Goal: Task Accomplishment & Management: Manage account settings

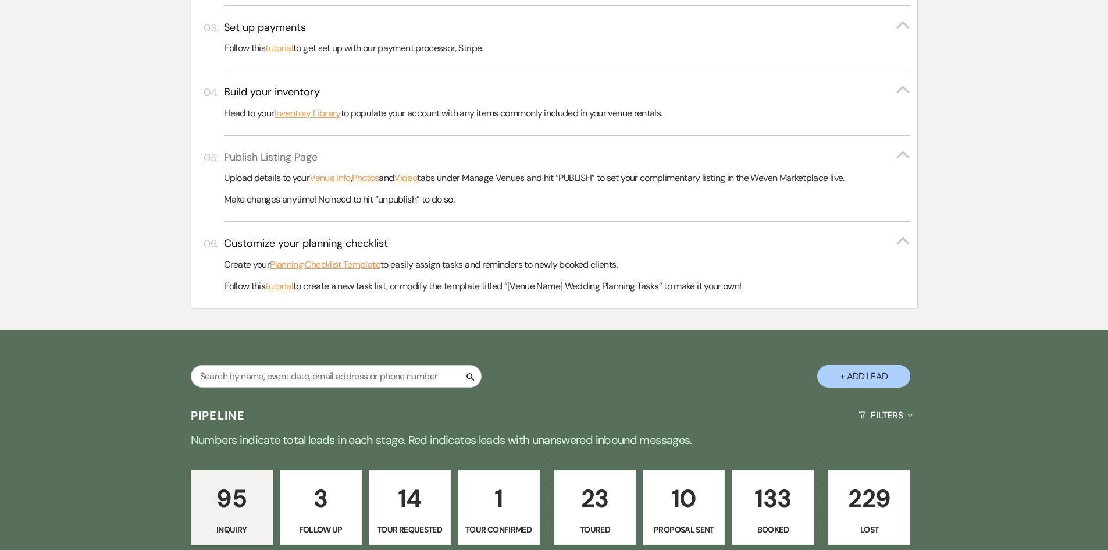
scroll to position [465, 0]
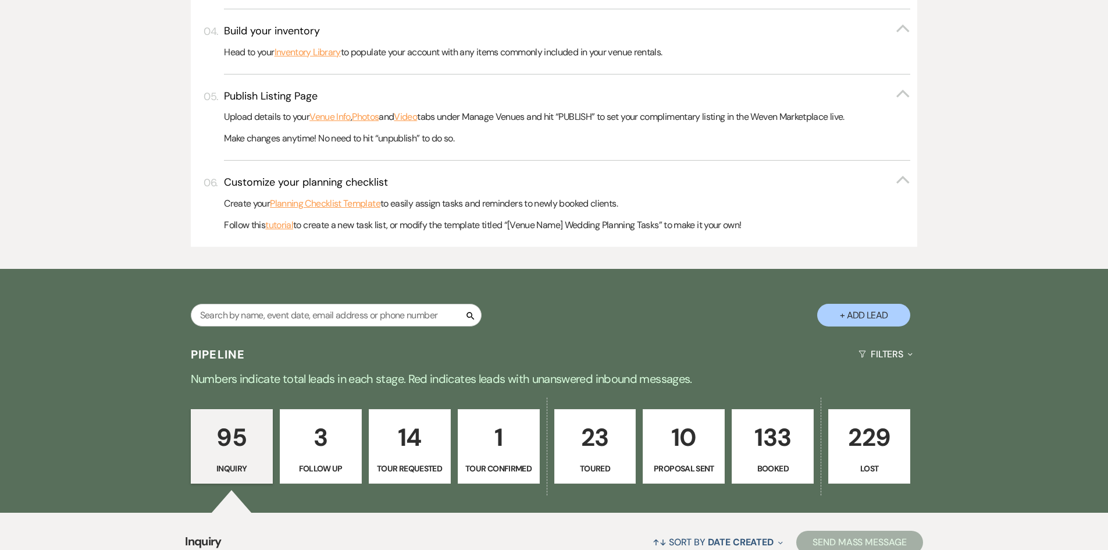
click at [291, 298] on div "Search + Add Lead" at bounding box center [555, 305] width 838 height 61
click at [291, 315] on input "text" at bounding box center [336, 315] width 291 height 23
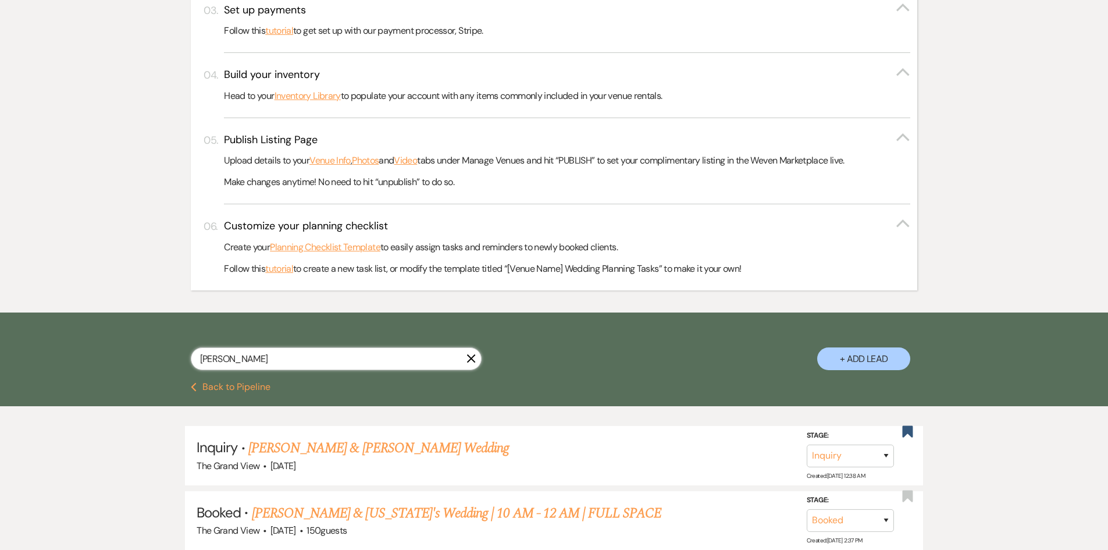
scroll to position [465, 0]
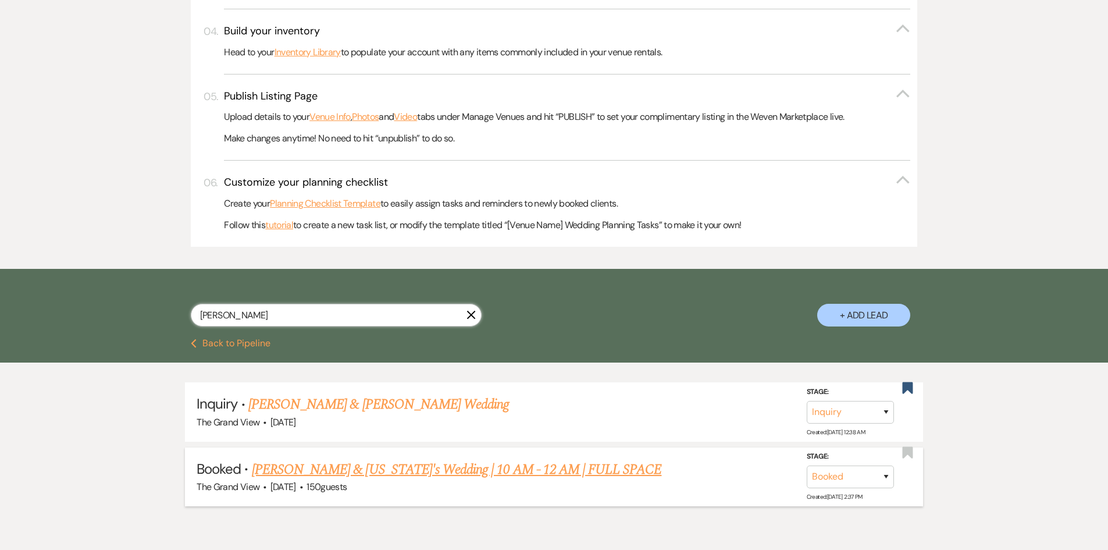
type input "jada"
click at [415, 472] on link "Phillips & Washington's Wedding | 10 AM - 12 AM | FULL SPACE" at bounding box center [457, 469] width 410 height 21
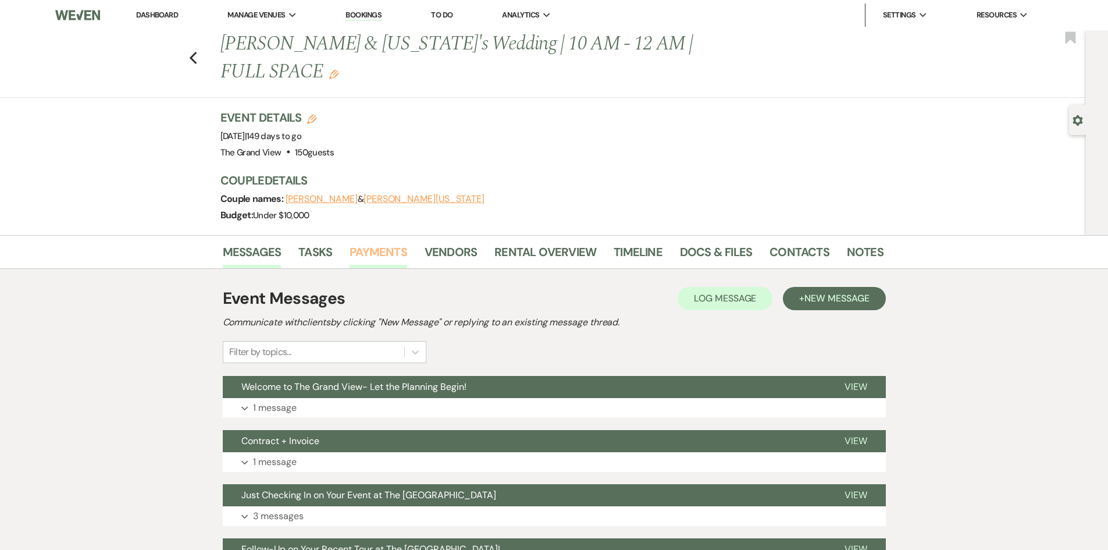
click at [387, 243] on link "Payments" at bounding box center [379, 256] width 58 height 26
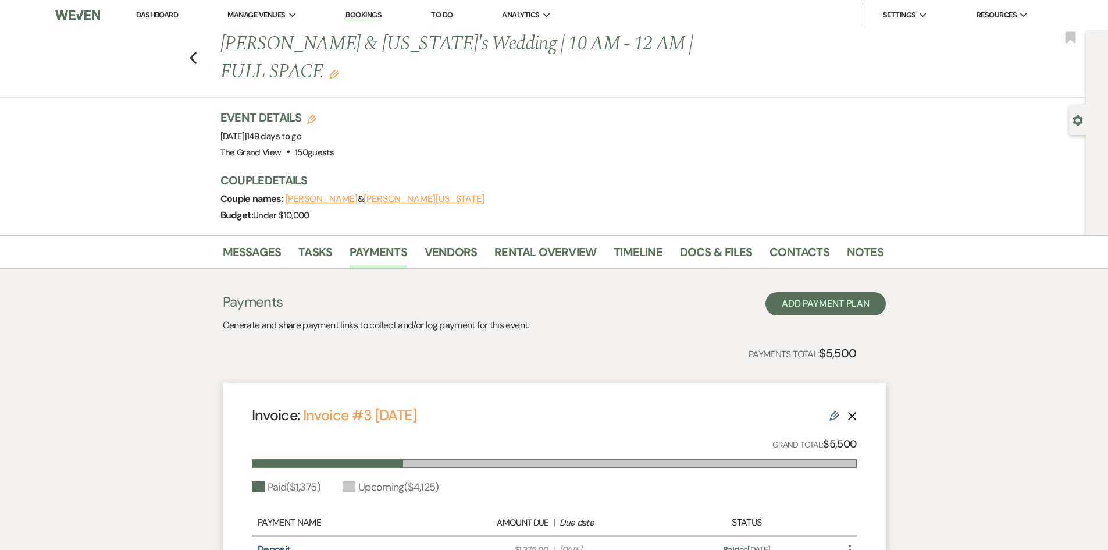
click at [169, 18] on link "Dashboard" at bounding box center [157, 15] width 42 height 10
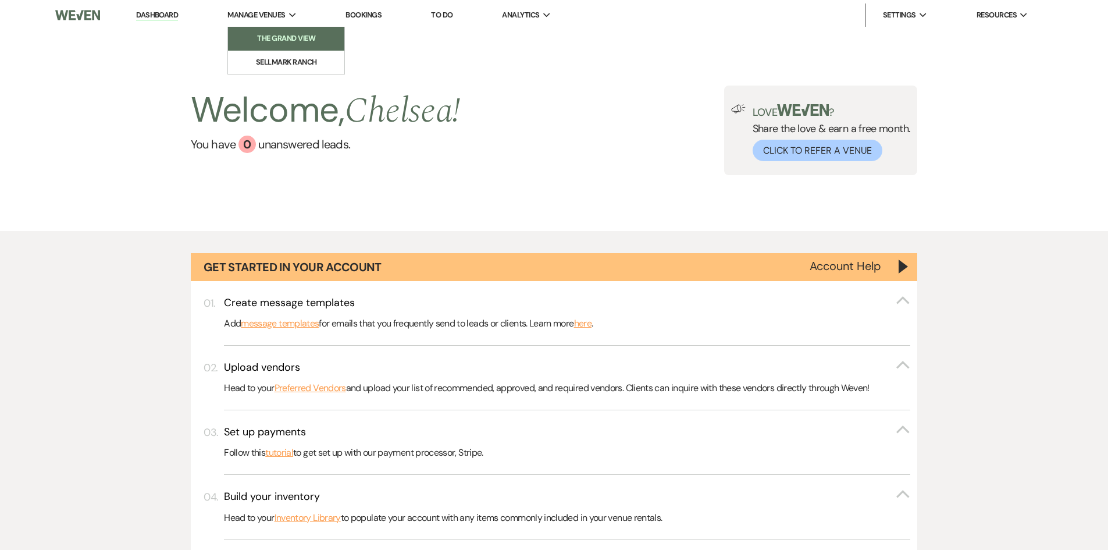
drag, startPoint x: 254, startPoint y: 21, endPoint x: 279, endPoint y: 42, distance: 32.2
click at [255, 21] on span "Manage Venues" at bounding box center [256, 15] width 58 height 12
click at [293, 48] on link "The Grand View" at bounding box center [286, 38] width 116 height 23
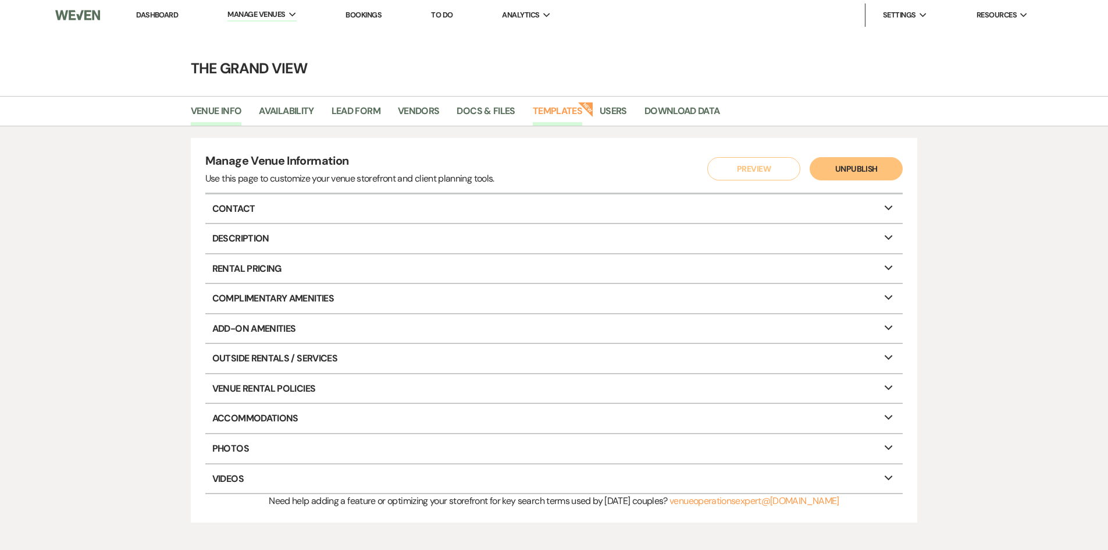
click at [567, 115] on link "Templates" at bounding box center [557, 115] width 49 height 22
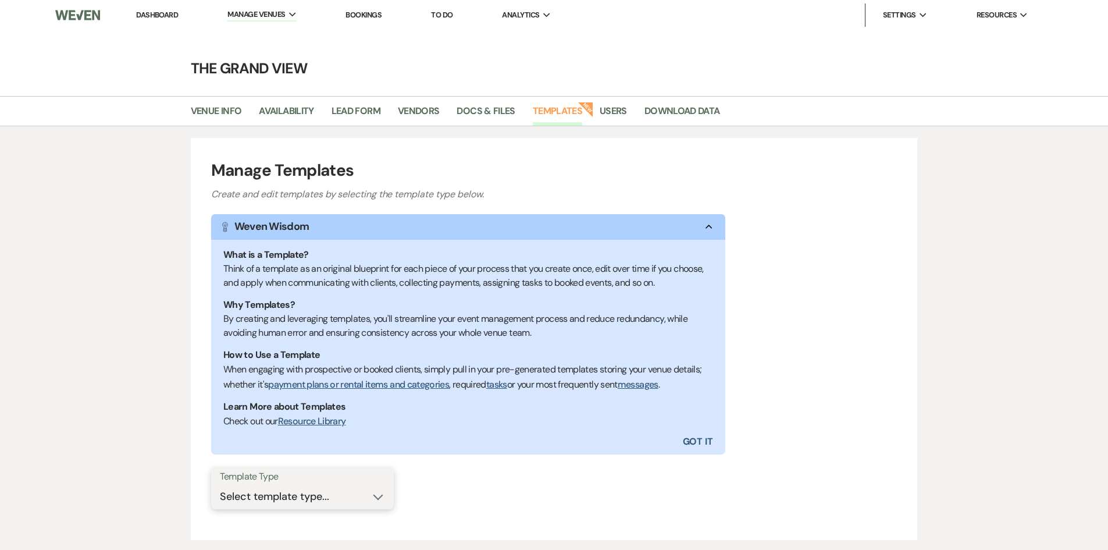
click at [280, 500] on select "Select template type... Task List Message Templates Payment Plan Inventory Item…" at bounding box center [302, 496] width 165 height 23
select select "Message Templates"
click at [220, 485] on select "Select template type... Task List Message Templates Payment Plan Inventory Item…" at bounding box center [302, 496] width 165 height 23
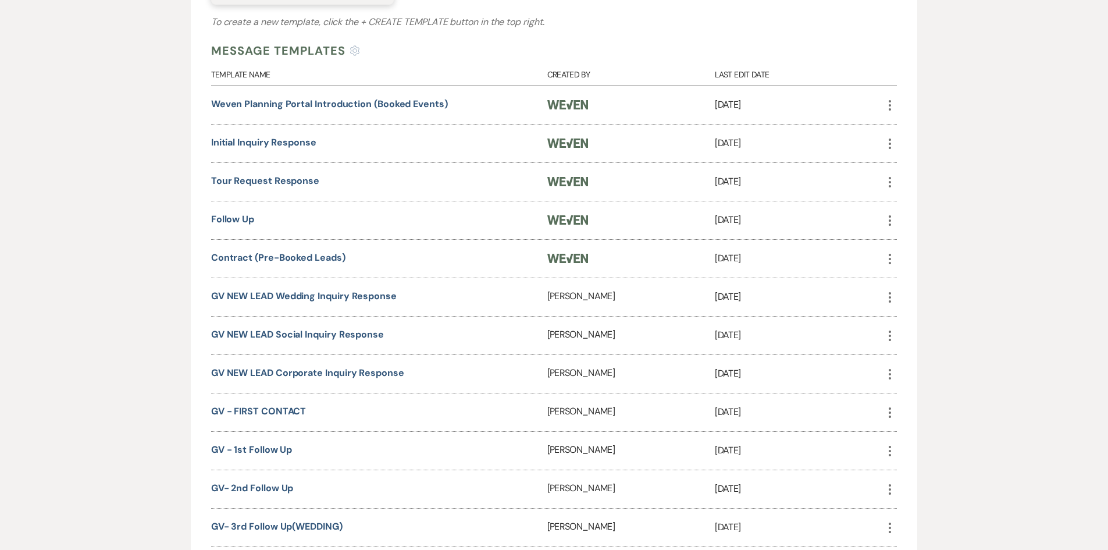
scroll to position [524, 0]
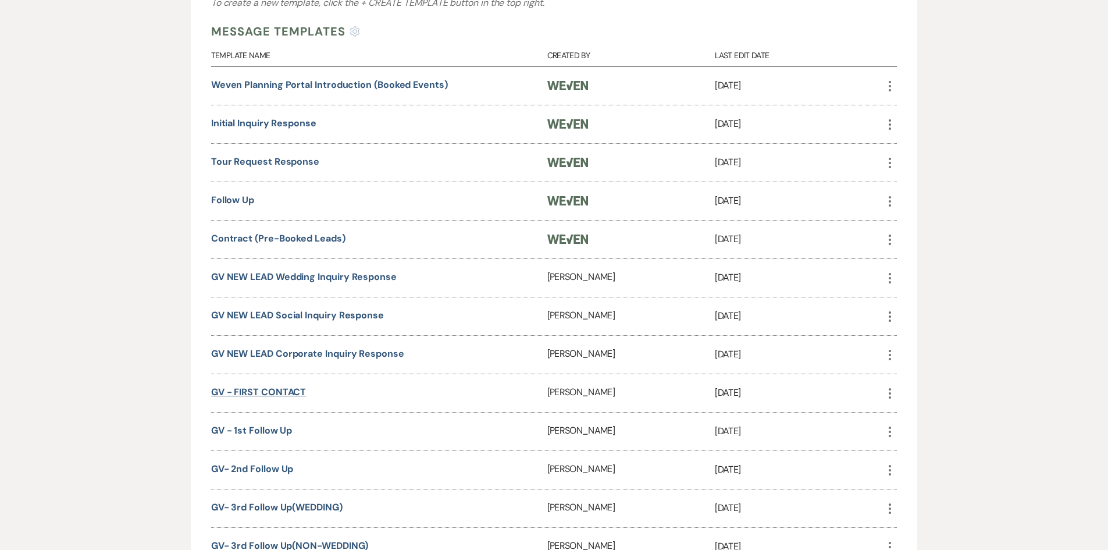
click at [288, 394] on link "GV - FIRST CONTACT" at bounding box center [258, 392] width 95 height 12
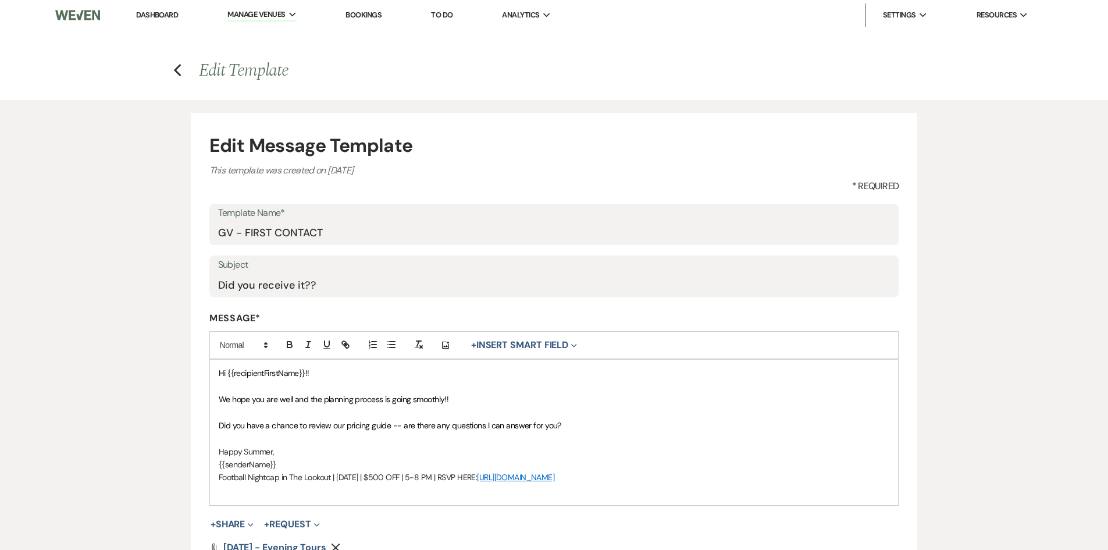
click at [646, 473] on p "Football Nightcap in The Lookout | Sept 12 | $500 OFF | 5-8 PM | RSVP HERE: htt…" at bounding box center [554, 477] width 671 height 13
drag, startPoint x: 638, startPoint y: 482, endPoint x: 212, endPoint y: 373, distance: 439.7
click at [212, 373] on div "Hi {{recipientFirstName}}!! We hope you are well and the planning process is go…" at bounding box center [554, 432] width 689 height 145
copy div "Hi {{recipientFirstName}}!! We hope you are well and the planning process is go…"
click at [157, 13] on link "Dashboard" at bounding box center [157, 15] width 42 height 10
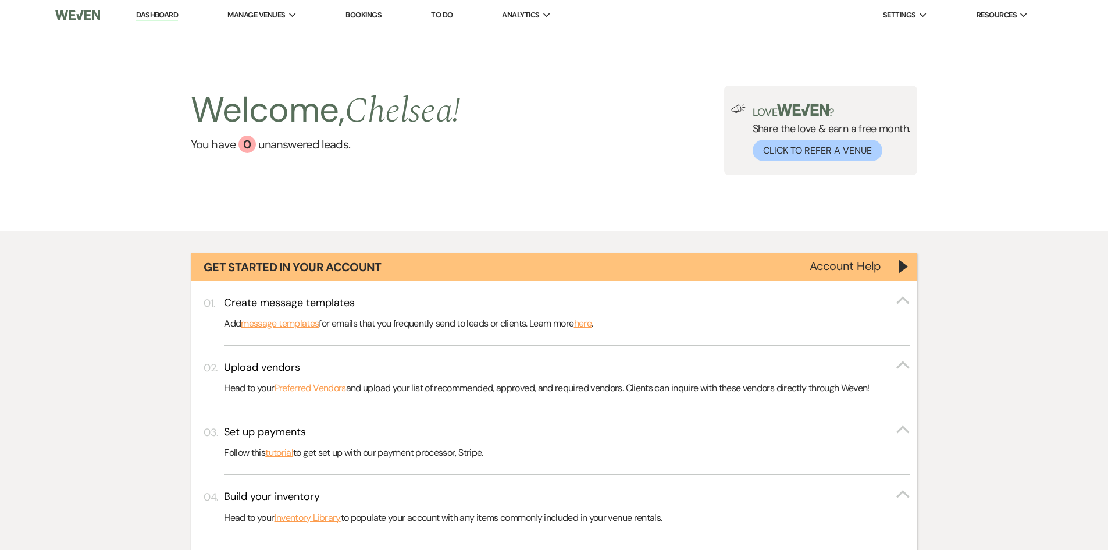
click at [310, 445] on p "Follow this tutorial to get set up with our payment processor, Stripe." at bounding box center [567, 452] width 687 height 15
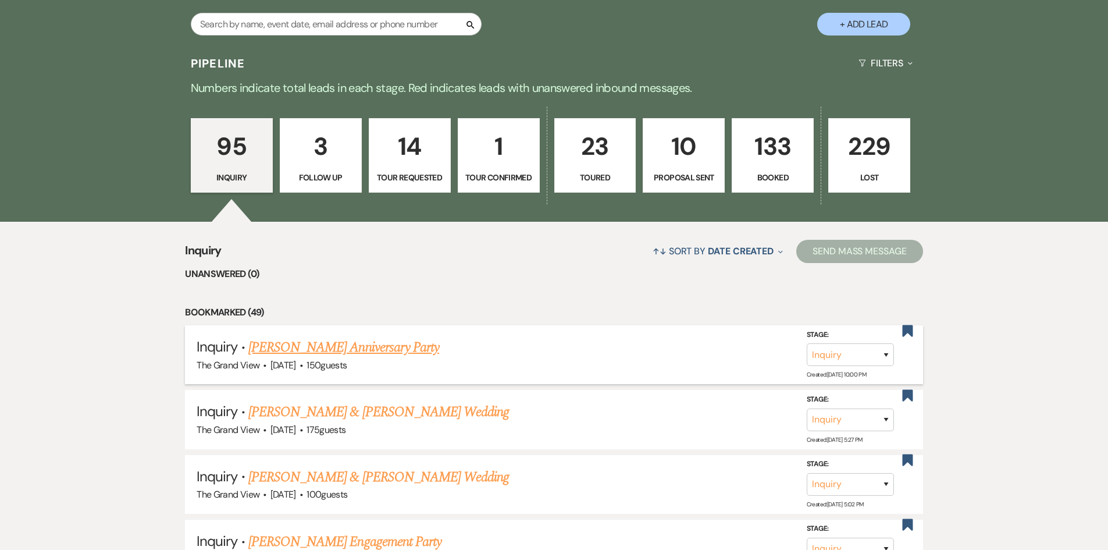
click at [377, 344] on link "Rose Jackson's Anniversary Party" at bounding box center [343, 347] width 191 height 21
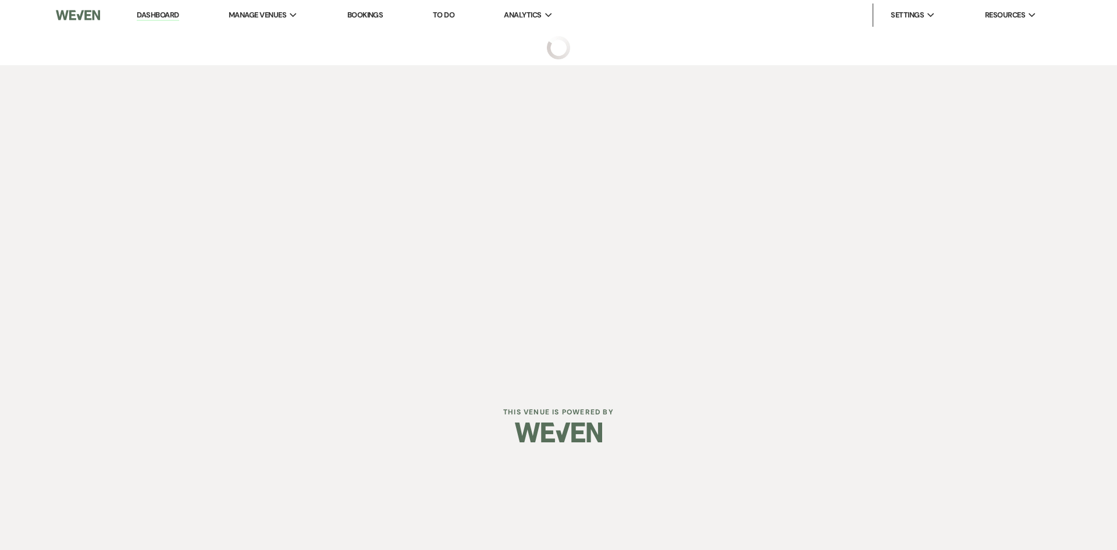
select select "5"
select select "17"
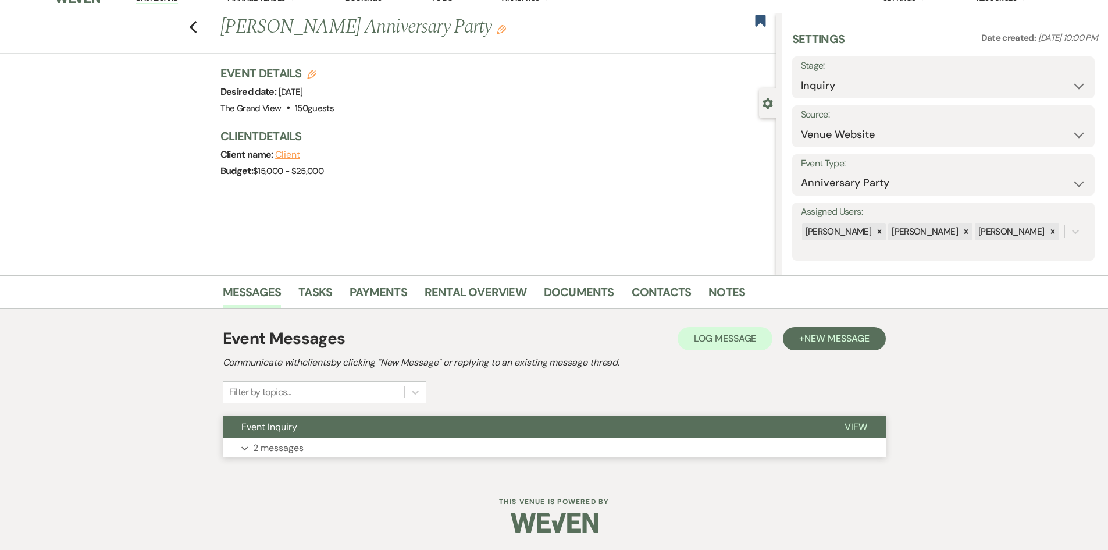
click at [398, 426] on button "Event Inquiry" at bounding box center [524, 427] width 603 height 22
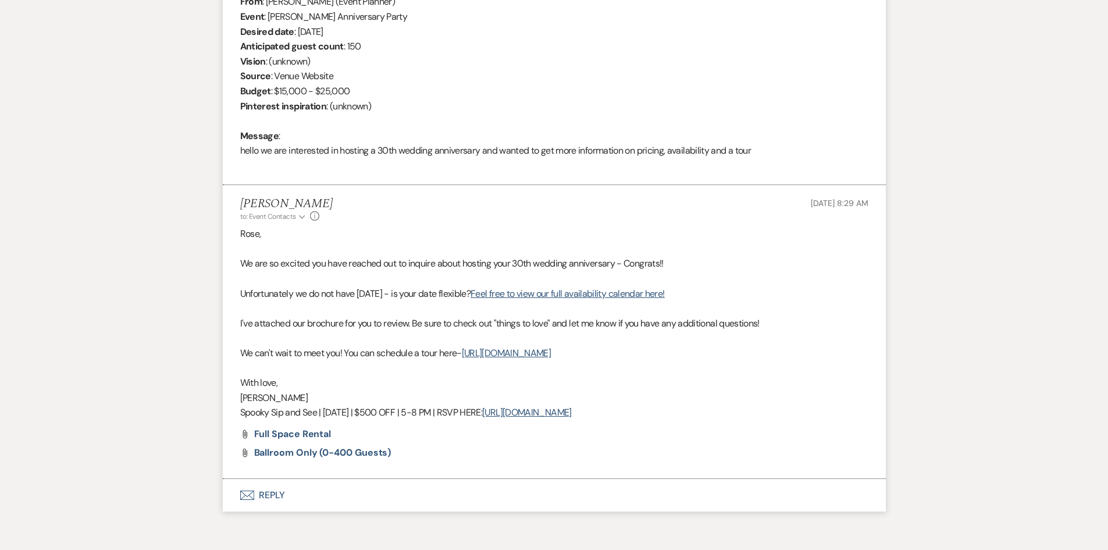
scroll to position [487, 0]
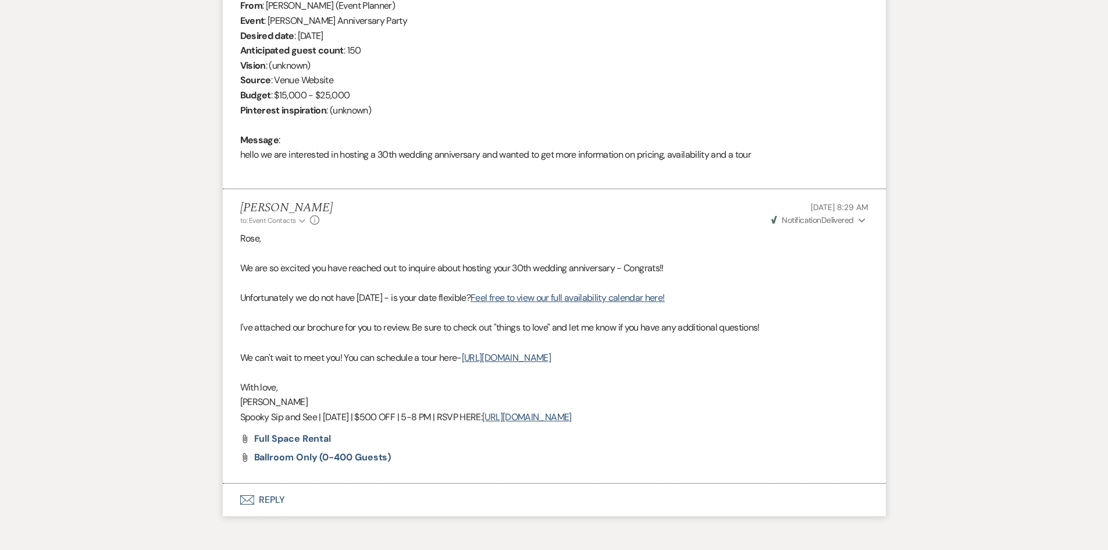
drag, startPoint x: 618, startPoint y: 419, endPoint x: 227, endPoint y: 419, distance: 391.0
click at [227, 419] on li "Chelsea Needham to: Event Contacts Expand Info Oct 15, 2025, 8:29 AM Weven Chec…" at bounding box center [554, 336] width 663 height 294
copy p "Spooky Sip and See | Oct 29 | $500 OFF | 5-8 PM | RSVP HERE: https://forms.gle/…"
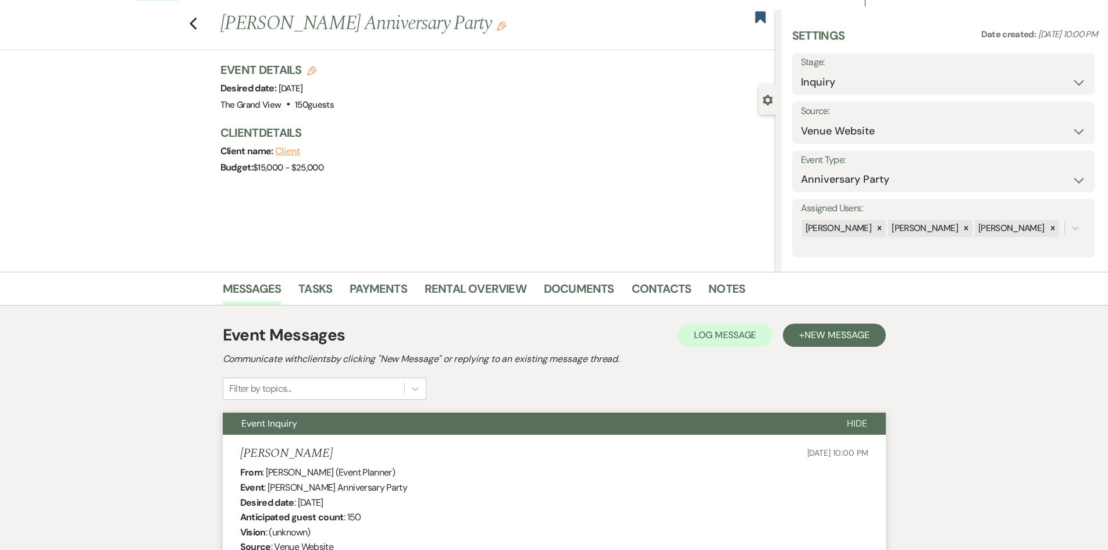
scroll to position [0, 0]
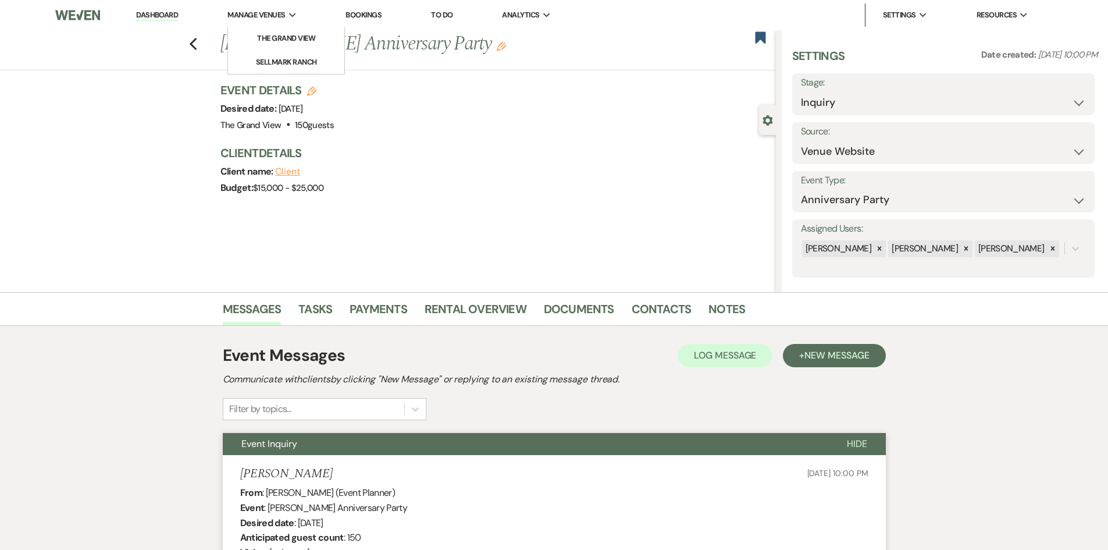
click at [285, 16] on span "Manage Venues" at bounding box center [256, 15] width 58 height 12
click at [300, 40] on li "The Grand View" at bounding box center [286, 39] width 105 height 12
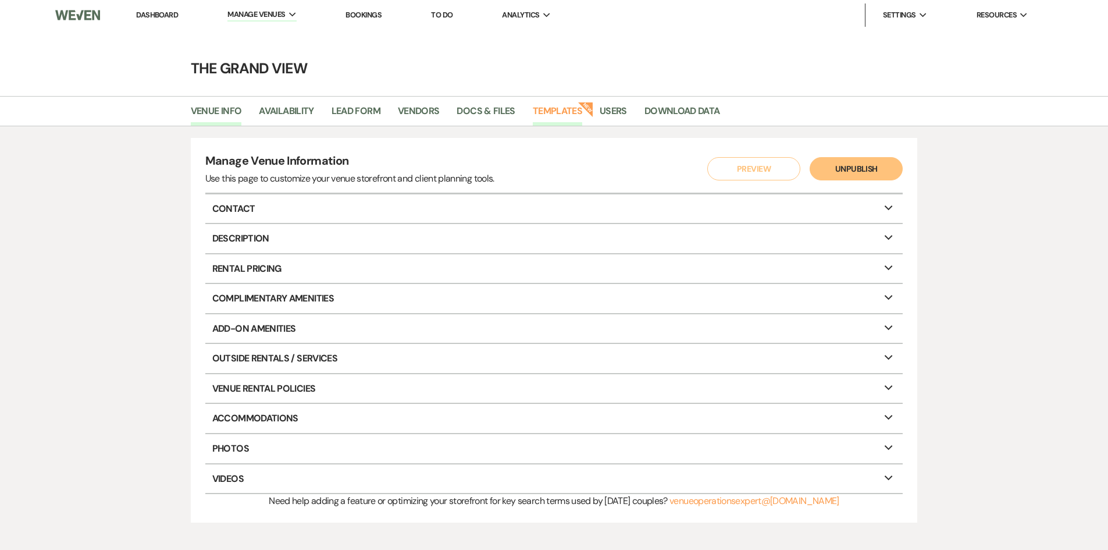
click at [555, 121] on link "Templates" at bounding box center [557, 115] width 49 height 22
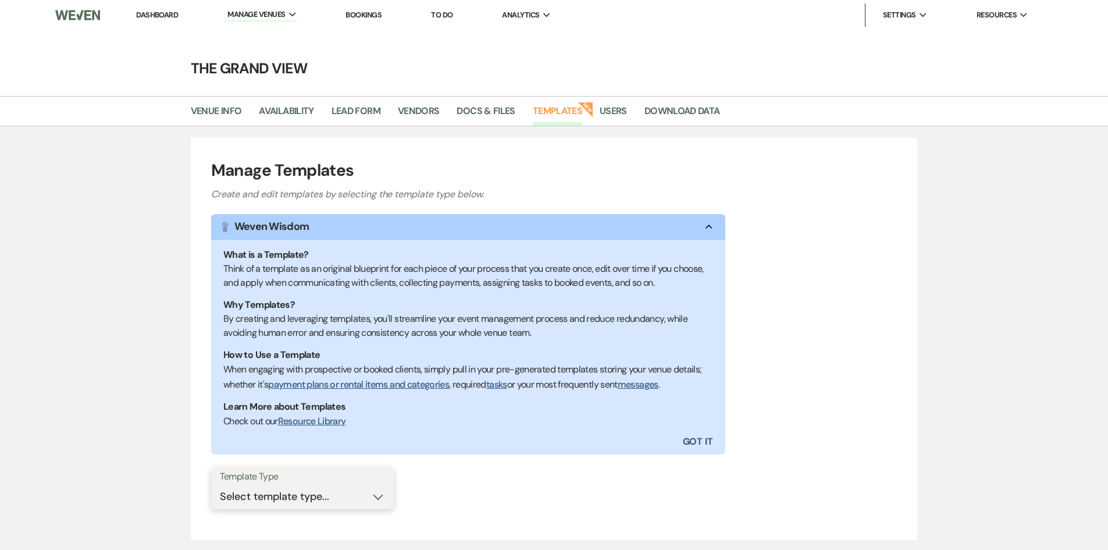
click at [296, 490] on select "Select template type... Task List Message Templates Payment Plan Inventory Item…" at bounding box center [302, 496] width 165 height 23
click at [296, 503] on select "Select template type... Task List Message Templates Payment Plan Inventory Item…" at bounding box center [302, 496] width 165 height 23
select select "Message Templates"
click at [220, 485] on select "Select template type... Task List Message Templates Payment Plan Inventory Item…" at bounding box center [302, 496] width 165 height 23
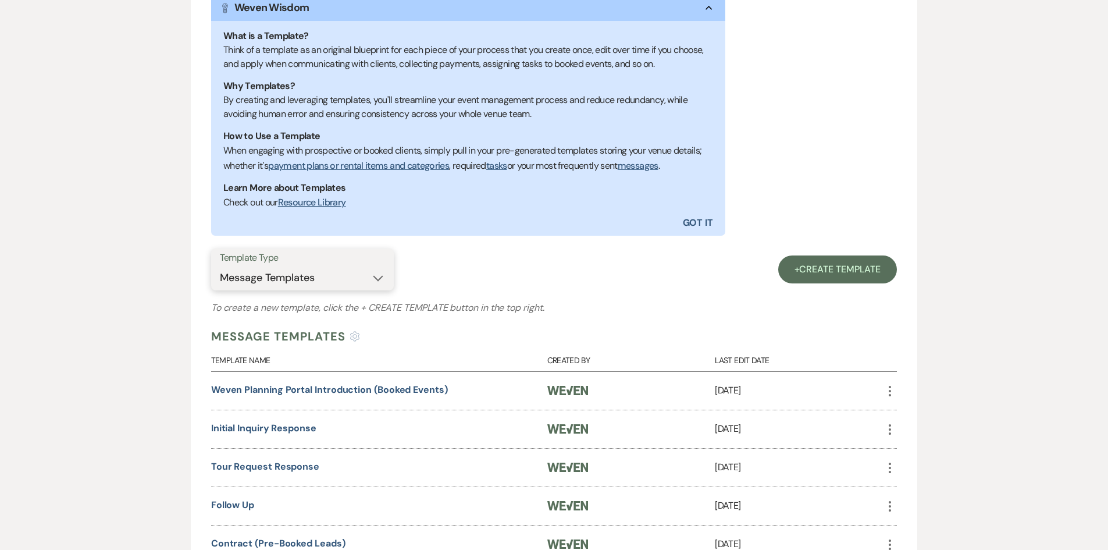
scroll to position [465, 0]
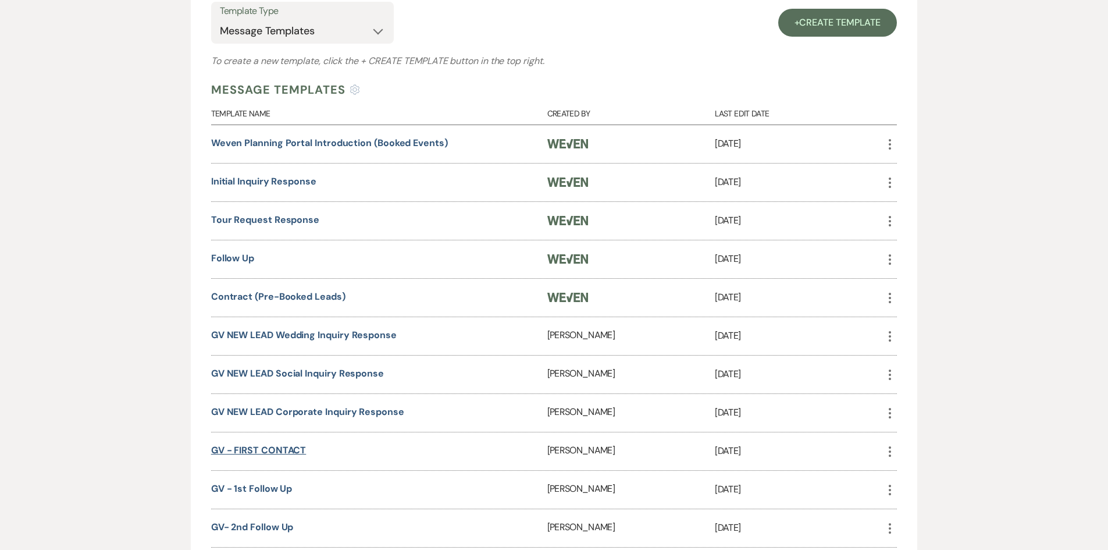
click at [283, 451] on link "GV - FIRST CONTACT" at bounding box center [258, 450] width 95 height 12
click at [272, 486] on link "GV - 1st Follow Up" at bounding box center [251, 488] width 81 height 12
click at [253, 525] on link "GV- 2nd Follow Up" at bounding box center [252, 527] width 83 height 12
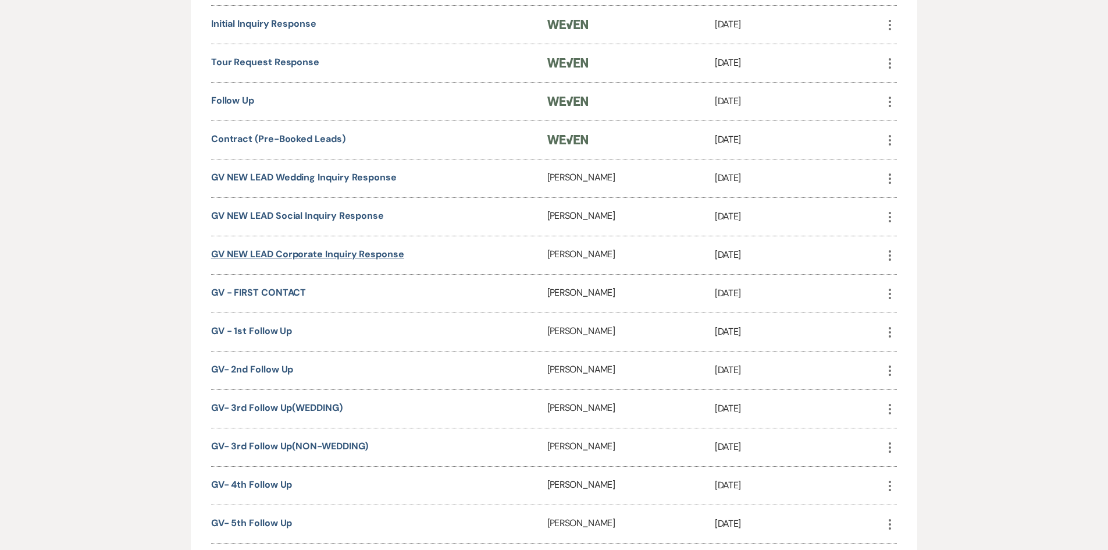
scroll to position [640, 0]
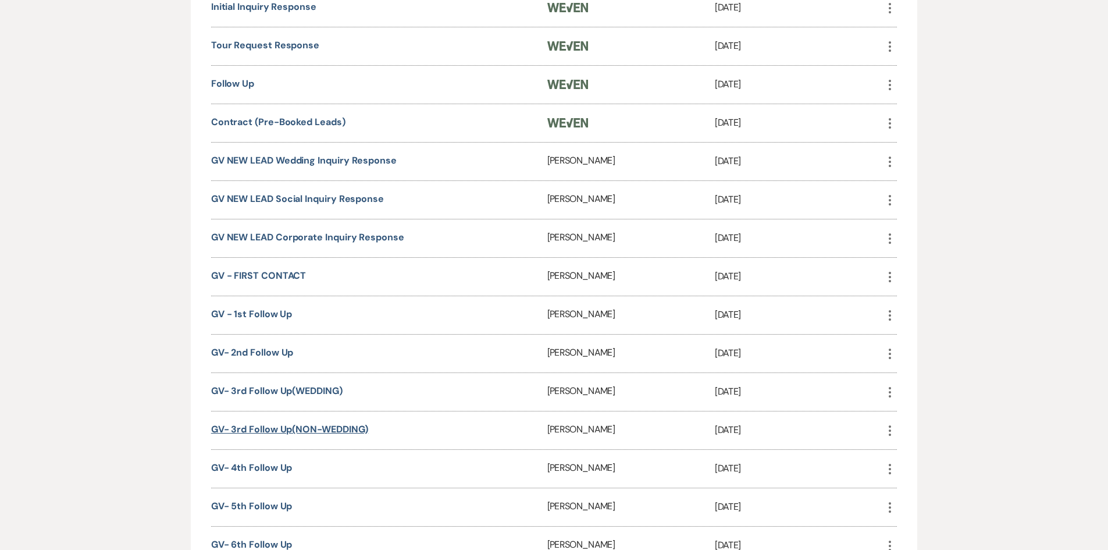
click at [288, 430] on link "GV- 3rd Follow Up(NON-WEDDING)" at bounding box center [290, 429] width 158 height 12
click at [274, 470] on link "GV- 4th Follow Up" at bounding box center [251, 467] width 81 height 12
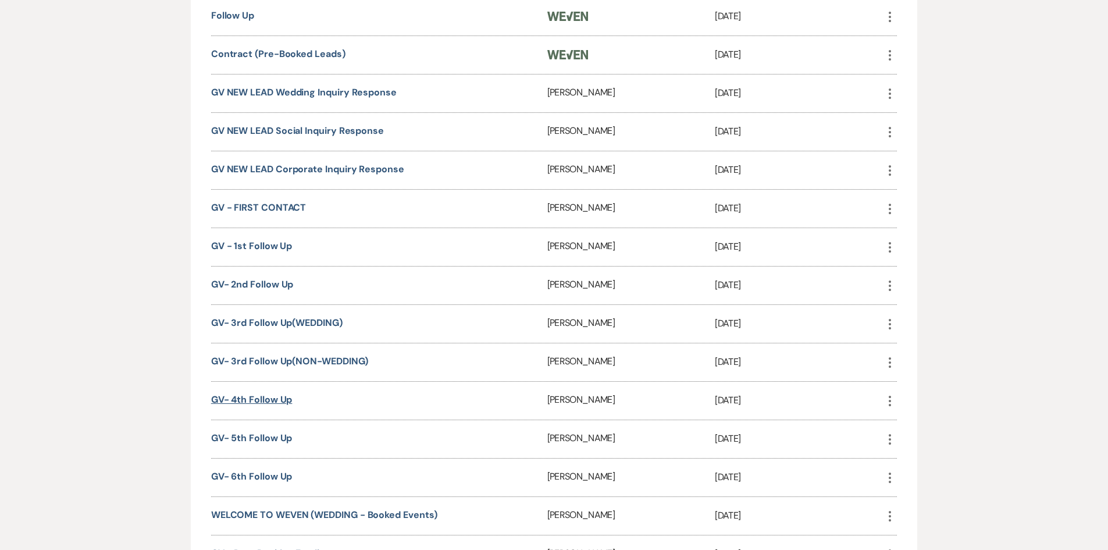
scroll to position [756, 0]
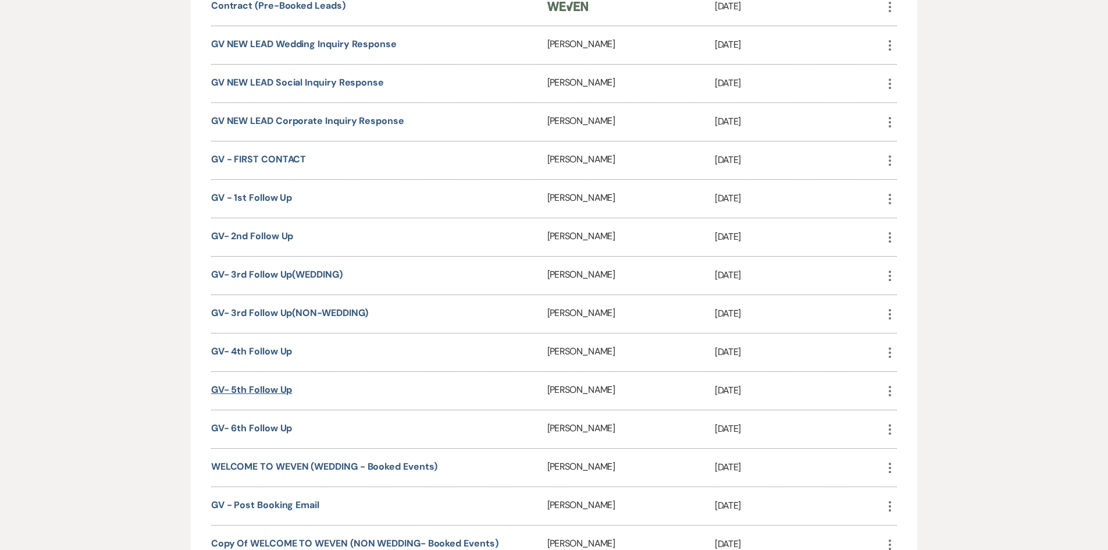
click at [271, 392] on link "GV- 5th Follow Up" at bounding box center [251, 389] width 81 height 12
click at [268, 425] on link "GV- 6th Follow Up" at bounding box center [251, 428] width 81 height 12
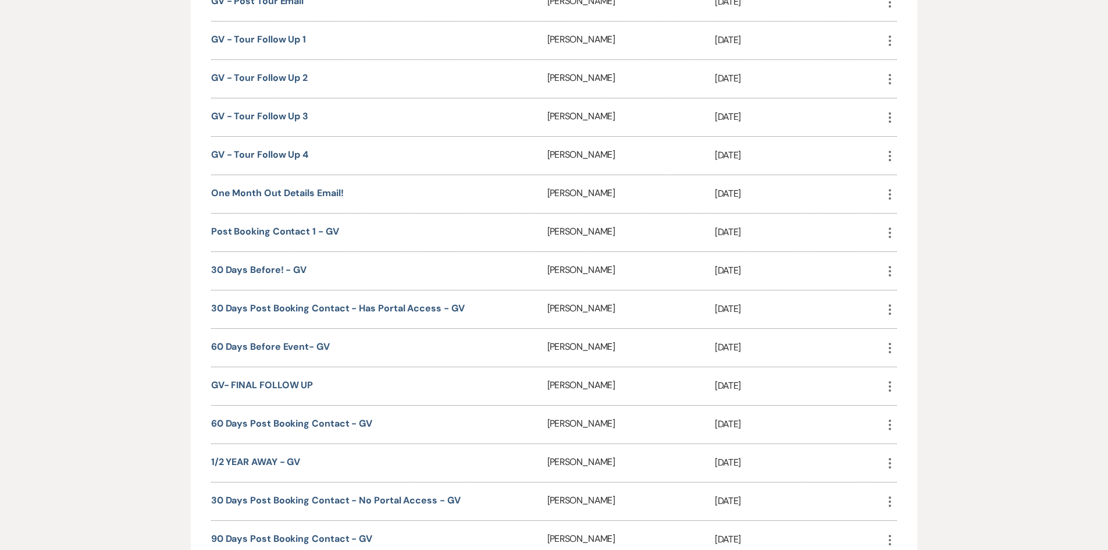
scroll to position [1338, 0]
click at [290, 381] on link "GV- FINAL FOLLOW UP" at bounding box center [262, 384] width 102 height 12
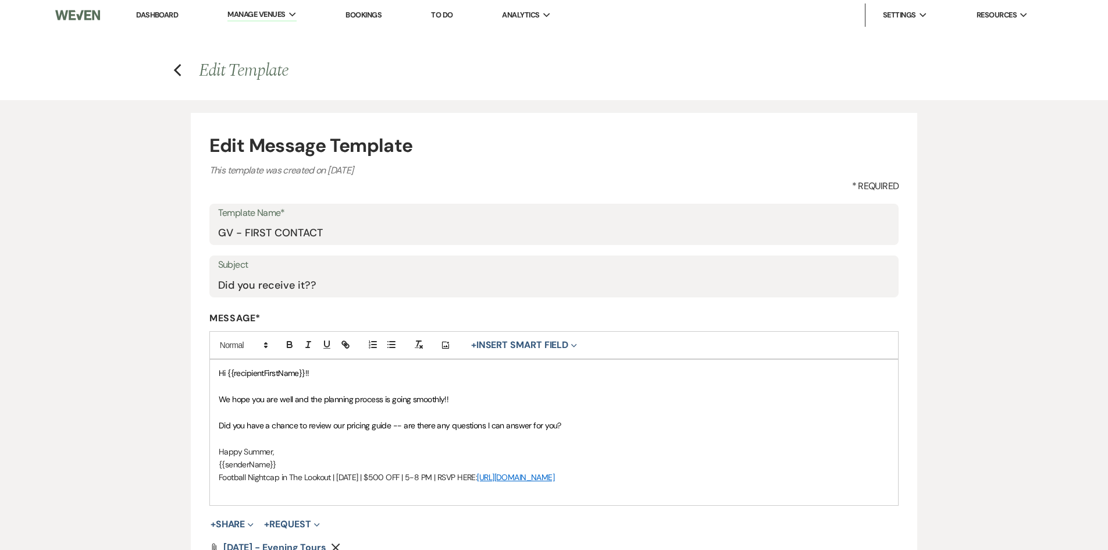
click at [185, 74] on h4 "Previous Edit Template" at bounding box center [555, 70] width 838 height 24
click at [182, 74] on icon "Previous" at bounding box center [177, 70] width 9 height 14
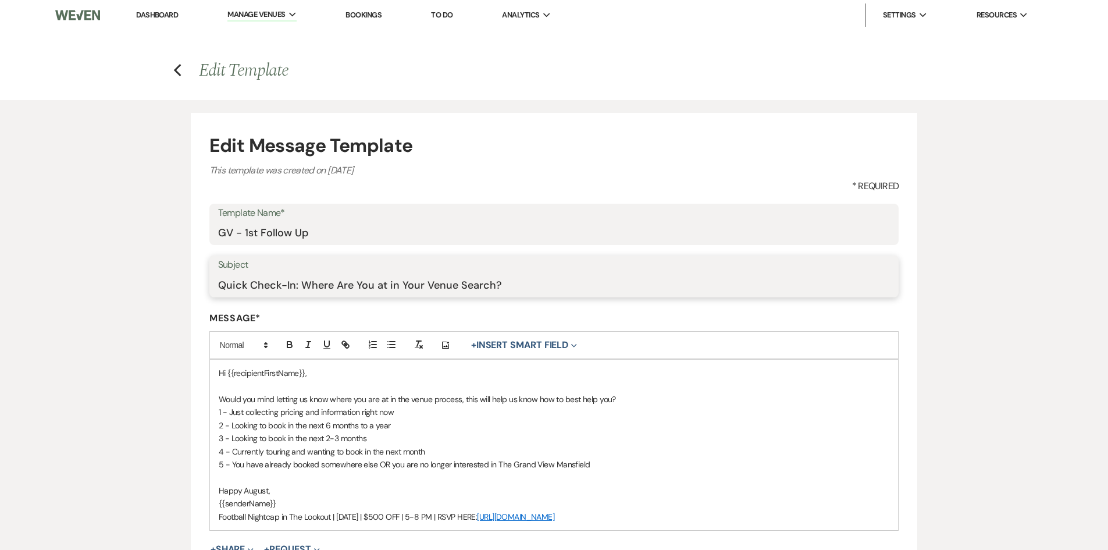
drag, startPoint x: 521, startPoint y: 285, endPoint x: 193, endPoint y: 281, distance: 327.6
click at [193, 281] on form "Edit Message Template This template was created on Feb 5, 2025 * Required Templ…" at bounding box center [554, 400] width 727 height 575
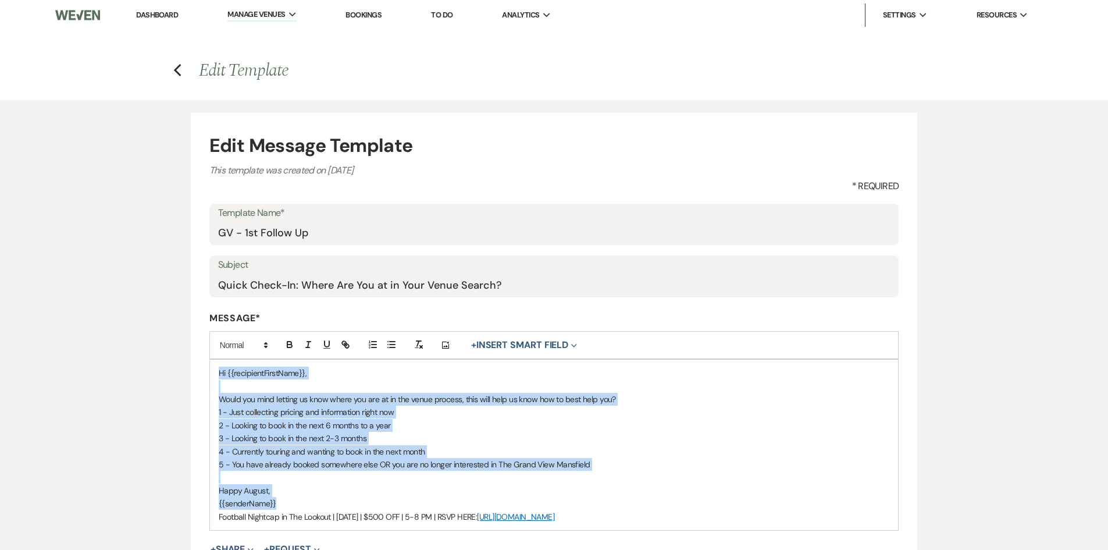
drag, startPoint x: 216, startPoint y: 374, endPoint x: 606, endPoint y: 503, distance: 410.1
click at [606, 503] on div "Hi {{recipientFirstName}}, Would you mind letting us know where you are at in t…" at bounding box center [554, 445] width 689 height 170
copy div "Hi {{recipientFirstName}}, Would you mind letting us know where you are at in t…"
click at [175, 73] on icon "Previous" at bounding box center [177, 70] width 9 height 14
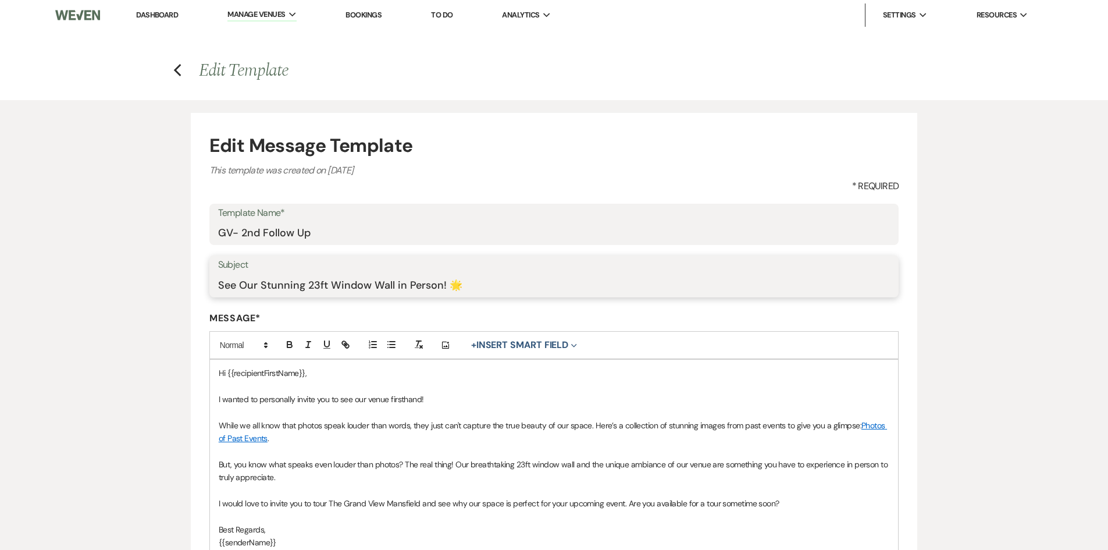
drag, startPoint x: 492, startPoint y: 289, endPoint x: 205, endPoint y: 291, distance: 286.8
click at [205, 291] on form "Edit Message Template This template was created on [DATE] * Required Template N…" at bounding box center [554, 420] width 727 height 614
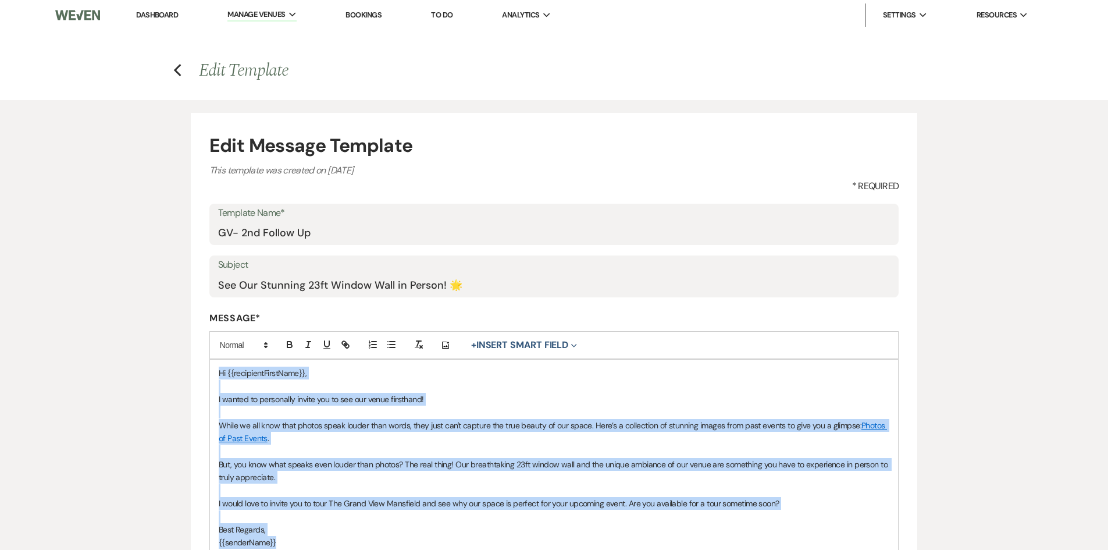
drag, startPoint x: 216, startPoint y: 372, endPoint x: 315, endPoint y: 536, distance: 190.8
click at [315, 536] on div "Hi {{recipientFirstName}}, I wanted to personally invite you to see our venue f…" at bounding box center [554, 464] width 689 height 209
copy div "Hi {{recipientFirstName}}, I wanted to personally invite you to see our venue f…"
click at [177, 72] on use "button" at bounding box center [178, 70] width 8 height 13
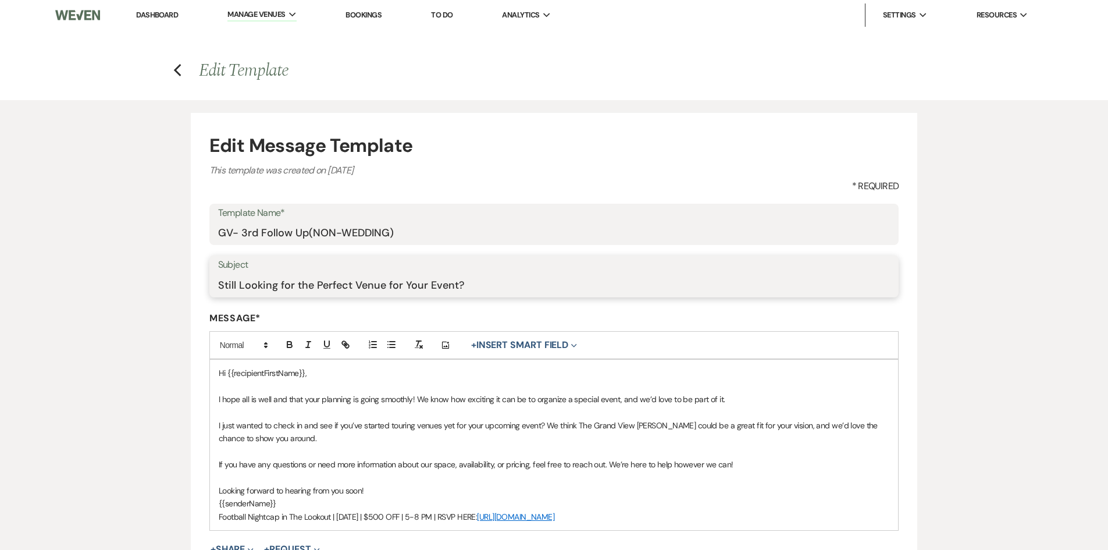
drag, startPoint x: 531, startPoint y: 285, endPoint x: 175, endPoint y: 282, distance: 356.1
click at [175, 282] on div "Edit Message Template This template was created on [DATE] * Required Template N…" at bounding box center [555, 394] width 838 height 588
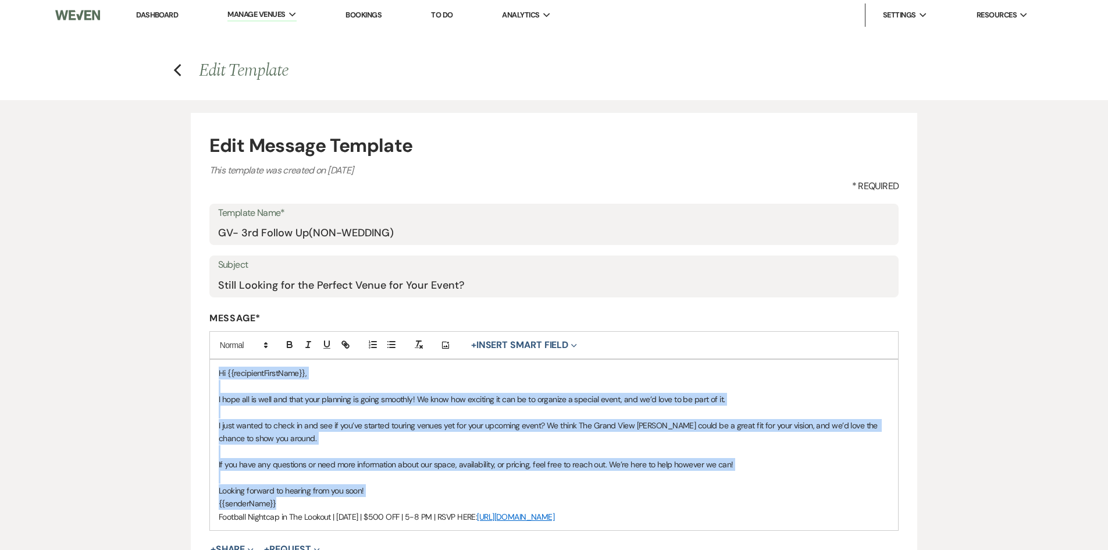
drag, startPoint x: 218, startPoint y: 373, endPoint x: 536, endPoint y: 505, distance: 344.6
click at [536, 505] on div "Hi {{recipientFirstName}}, I hope all is well and that your planning is going s…" at bounding box center [554, 445] width 689 height 170
copy div "Hi {{recipientFirstName}}, I hope all is well and that your planning is going s…"
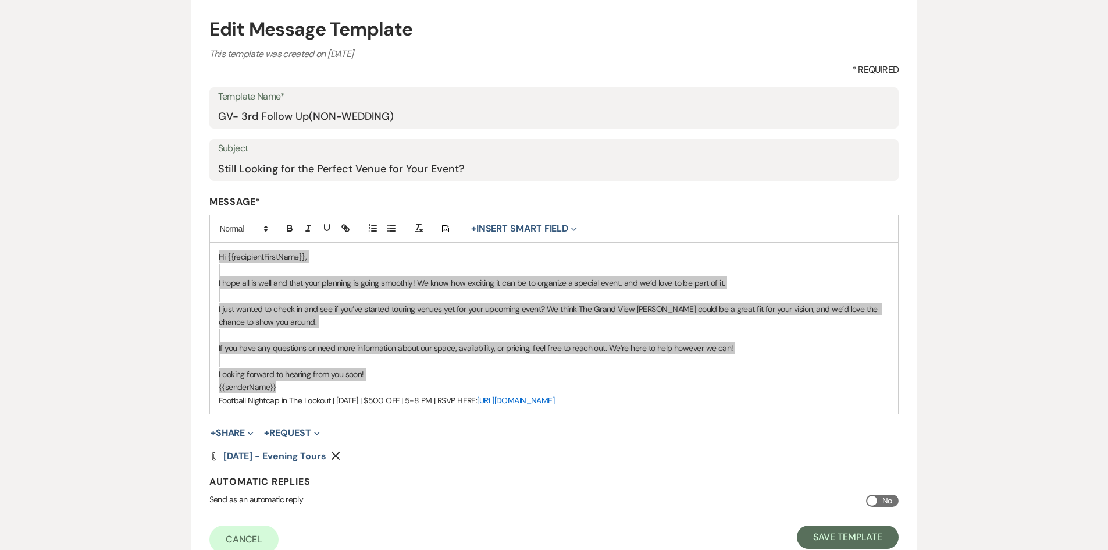
scroll to position [58, 0]
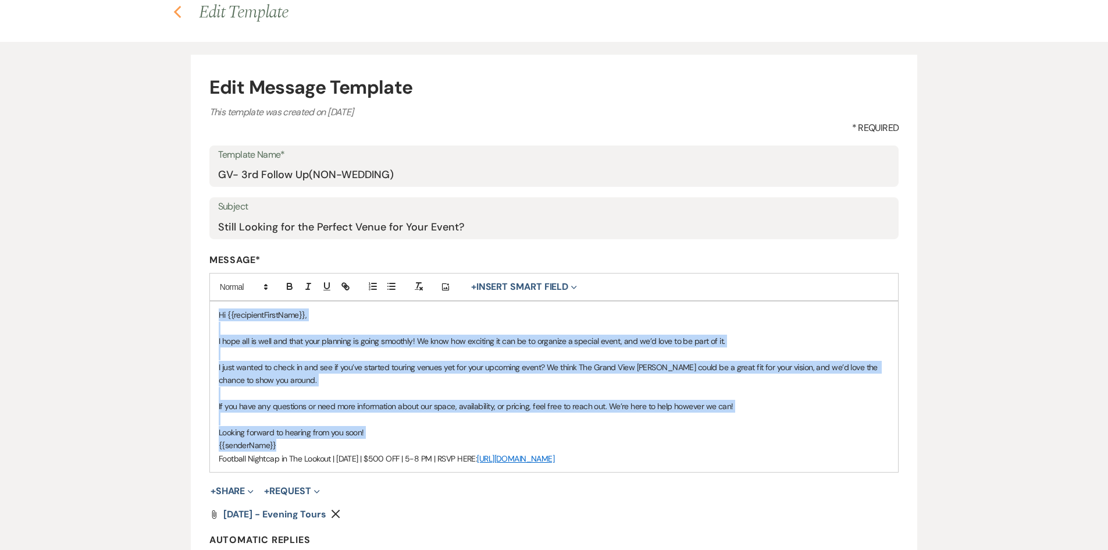
click at [176, 15] on icon "Previous" at bounding box center [177, 12] width 9 height 14
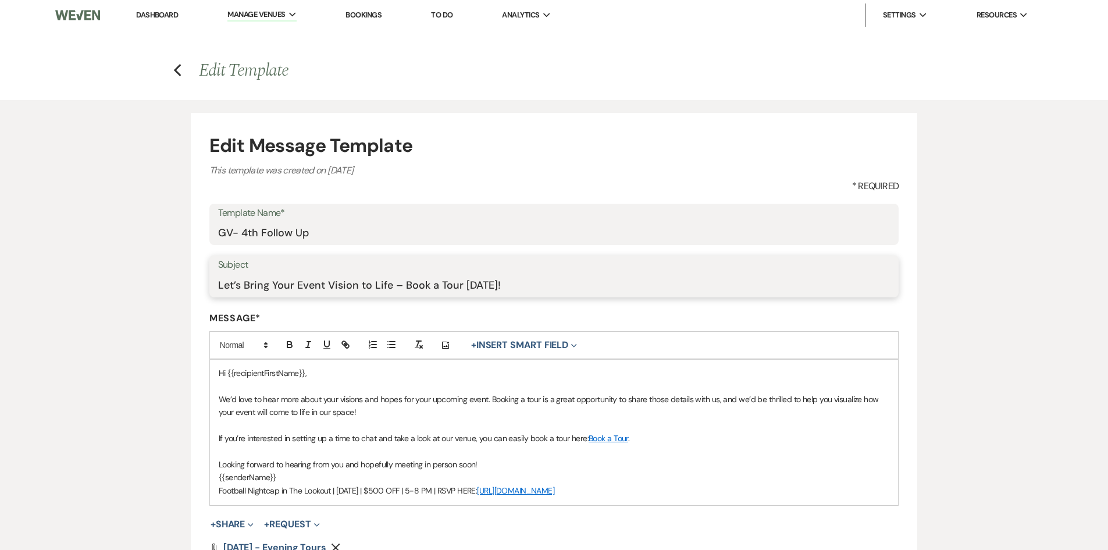
drag, startPoint x: 519, startPoint y: 284, endPoint x: 196, endPoint y: 290, distance: 323.0
click at [196, 290] on form "Edit Message Template This template was created on [DATE] * Required Template N…" at bounding box center [554, 388] width 727 height 550
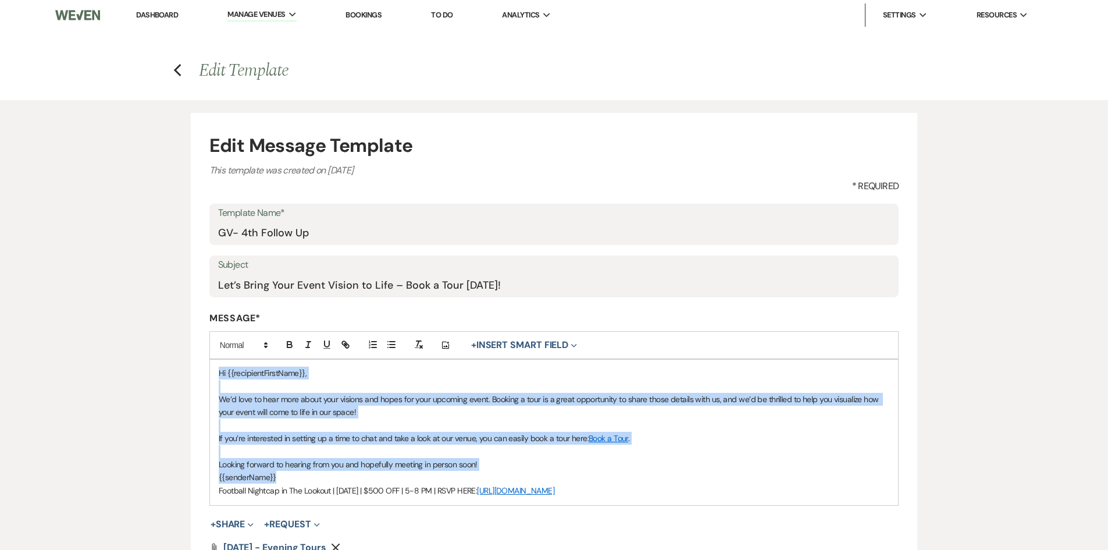
drag, startPoint x: 286, startPoint y: 475, endPoint x: 195, endPoint y: 375, distance: 135.1
click at [195, 375] on form "Edit Message Template This template was created on [DATE] * Required Template N…" at bounding box center [554, 388] width 727 height 550
copy div "Hi {{recipientFirstName}}, We’d love to hear more about your visions and hopes …"
click at [175, 74] on icon "Previous" at bounding box center [177, 70] width 9 height 14
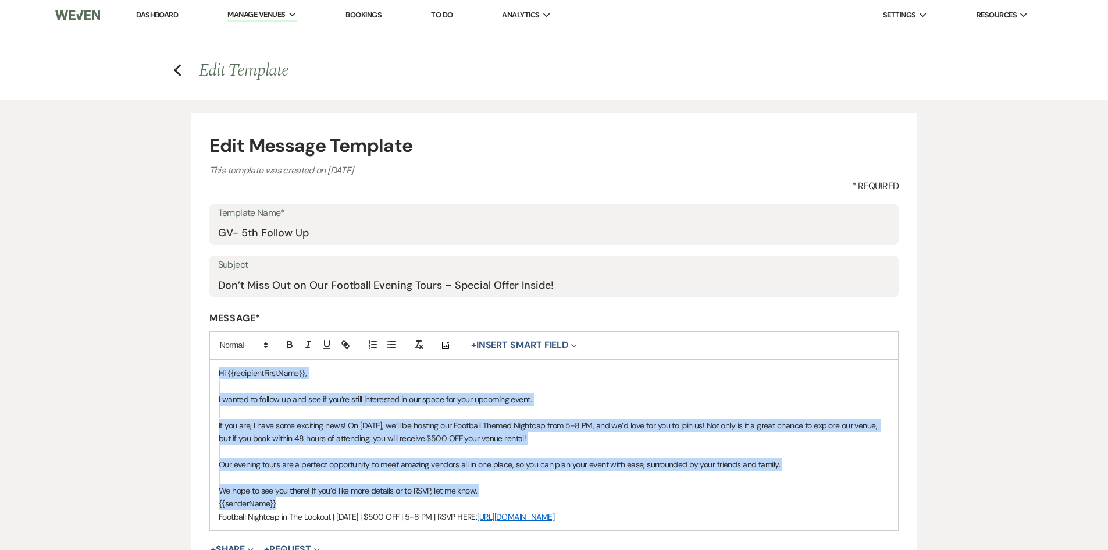
drag, startPoint x: 218, startPoint y: 371, endPoint x: 442, endPoint y: 500, distance: 259.4
click at [442, 500] on div "Hi {{recipientFirstName}}, I wanted to follow up and see if you’re still intere…" at bounding box center [554, 445] width 689 height 170
copy div "Hi {{recipientFirstName}}, I wanted to follow up and see if you’re still intere…"
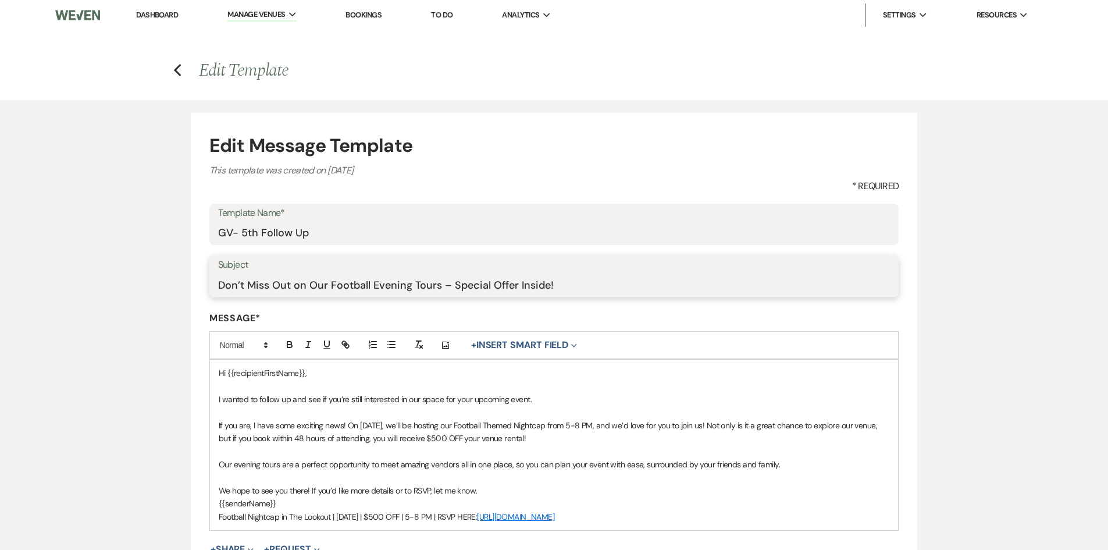
drag, startPoint x: 575, startPoint y: 287, endPoint x: 197, endPoint y: 289, distance: 378.2
click at [197, 289] on form "Edit Message Template This template was created on Feb 5, 2025 * Required Templ…" at bounding box center [554, 400] width 727 height 575
click at [176, 69] on use "button" at bounding box center [178, 70] width 8 height 13
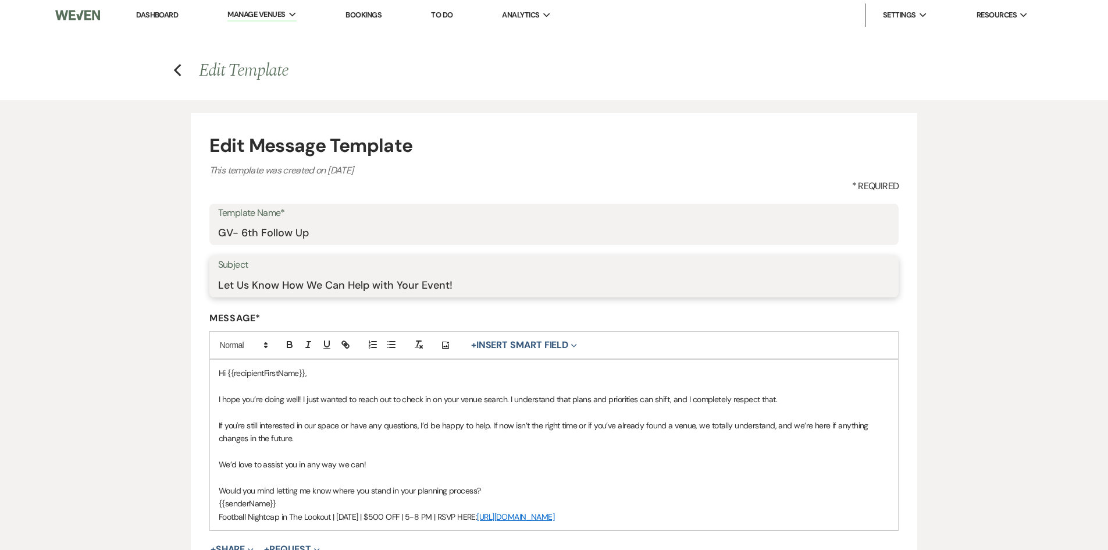
drag, startPoint x: 482, startPoint y: 283, endPoint x: 200, endPoint y: 286, distance: 282.2
click at [200, 286] on form "Edit Message Template This template was created on [DATE] * Required Template N…" at bounding box center [554, 400] width 727 height 575
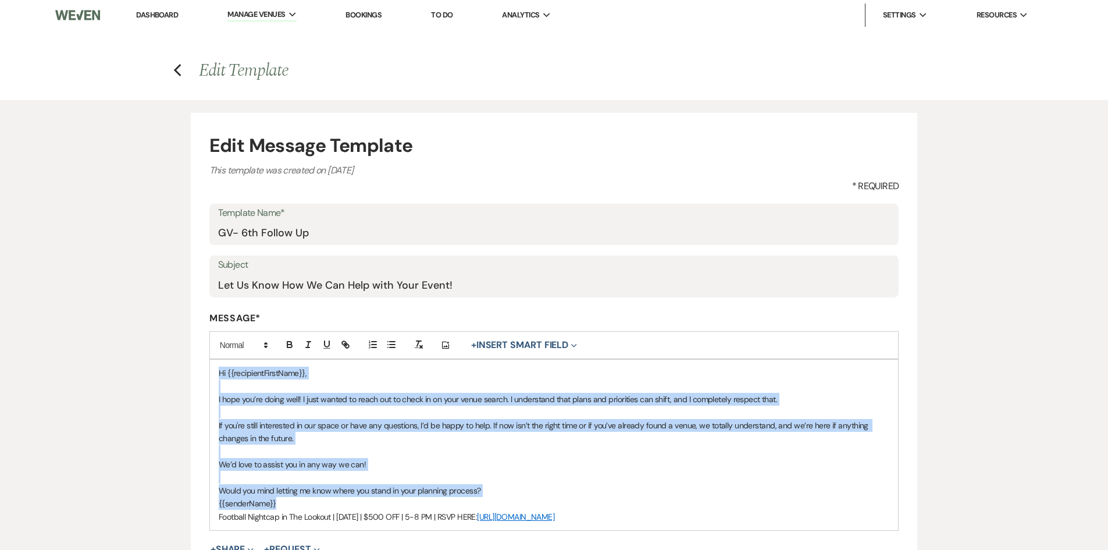
drag, startPoint x: 280, startPoint y: 504, endPoint x: 200, endPoint y: 375, distance: 151.8
click at [200, 375] on form "Edit Message Template This template was created on Feb 5, 2025 * Required Templ…" at bounding box center [554, 400] width 727 height 575
copy div "Hi {{recipientFirstName}}, I hope you’re doing well! I just wanted to reach out…"
click at [180, 70] on icon "Previous" at bounding box center [177, 70] width 9 height 14
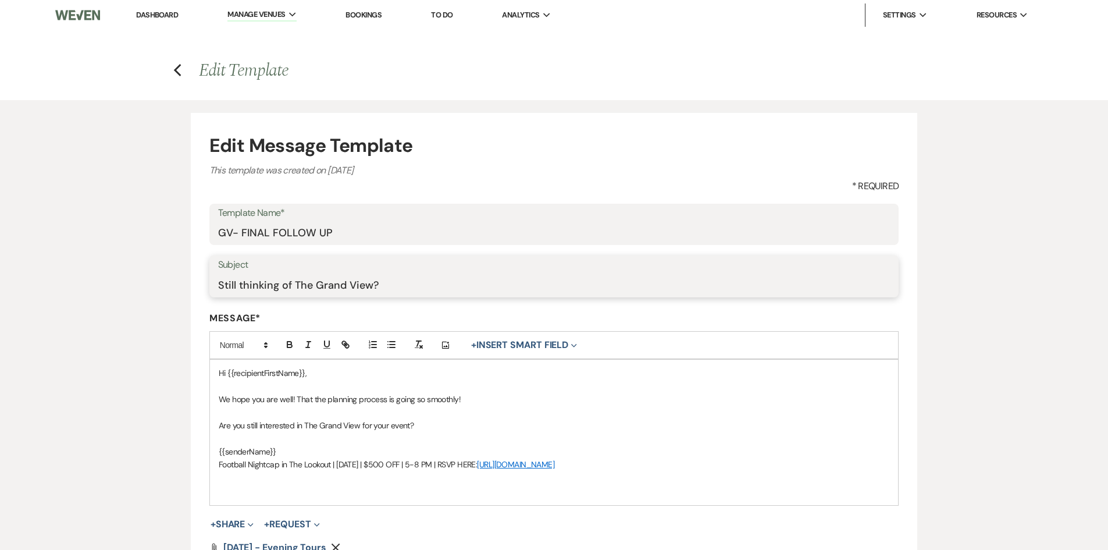
drag, startPoint x: 396, startPoint y: 290, endPoint x: 127, endPoint y: 280, distance: 269.0
click at [127, 280] on div "Edit Message Template This template was created on [DATE] * Required Template N…" at bounding box center [554, 381] width 1108 height 563
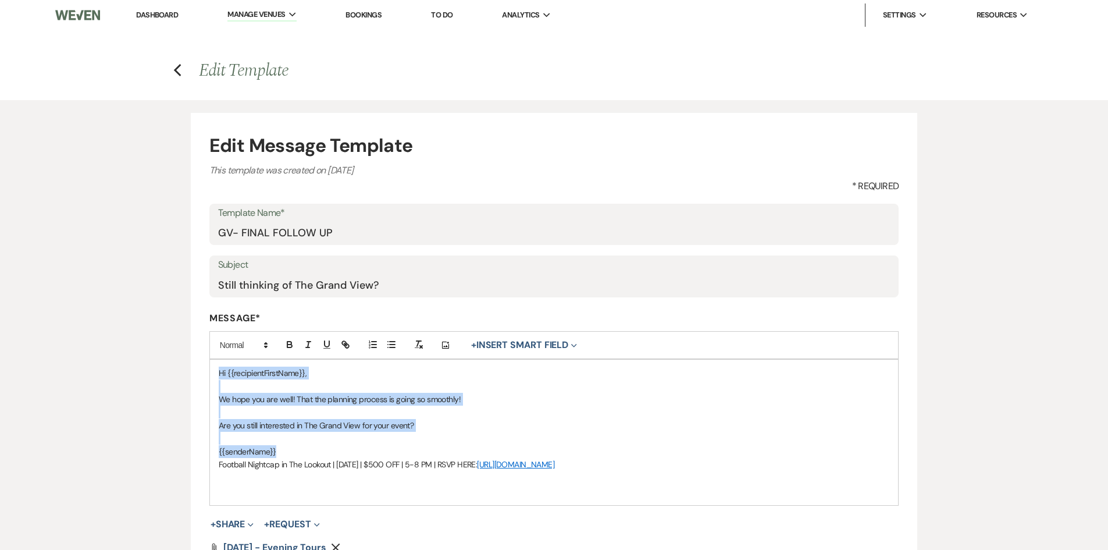
drag, startPoint x: 242, startPoint y: 438, endPoint x: 200, endPoint y: 376, distance: 74.9
click at [200, 376] on form "Edit Message Template This template was created on [DATE] * Required Template N…" at bounding box center [554, 388] width 727 height 550
copy div "Hi {{recipientFirstName}}, We hope you are well! That the planning process is g…"
